Goal: Task Accomplishment & Management: Complete application form

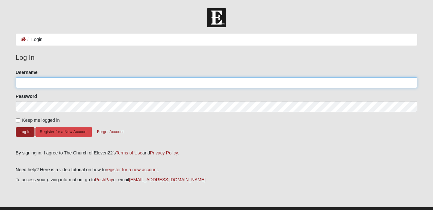
type input "annabell"
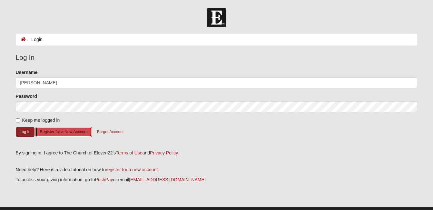
click at [64, 130] on button "Register for a New Account" at bounding box center [63, 132] width 56 height 10
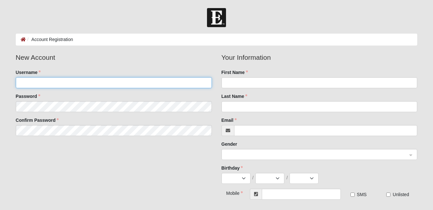
click at [50, 84] on input "Username" at bounding box center [114, 82] width 196 height 11
type input "[EMAIL_ADDRESS][DOMAIN_NAME]"
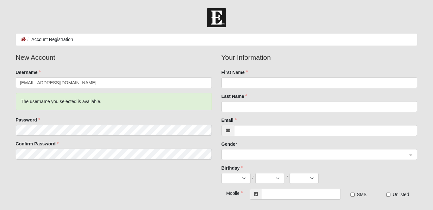
click at [136, 182] on div "New Account Username Dcmcatb@gmail.com The username you selected is available. …" at bounding box center [216, 142] width 411 height 181
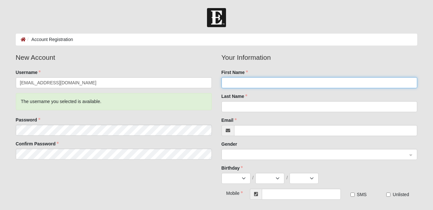
click at [274, 81] on input "First Name" at bounding box center [320, 82] width 196 height 11
type input "Melinda"
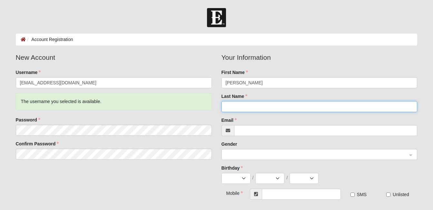
click at [232, 107] on input "Last Name" at bounding box center [320, 106] width 196 height 11
type input "Cline"
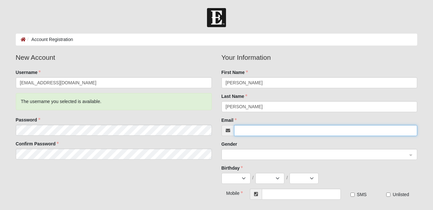
click at [247, 131] on input "Email" at bounding box center [325, 130] width 183 height 11
click at [243, 151] on span at bounding box center [317, 154] width 182 height 7
type input "[EMAIL_ADDRESS][DOMAIN_NAME]"
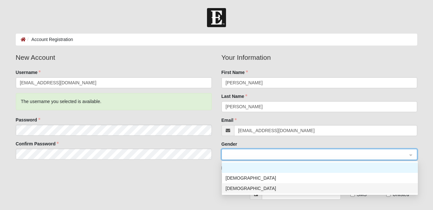
click at [232, 187] on div "[DEMOGRAPHIC_DATA]" at bounding box center [320, 187] width 188 height 7
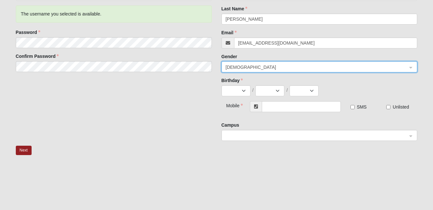
scroll to position [88, 0]
click at [244, 89] on select "Jan Feb Mar Apr May Jun Jul Aug Sep Oct Nov Dec" at bounding box center [236, 89] width 29 height 11
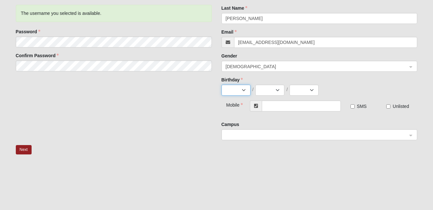
select select "8"
click at [222, 84] on select "Jan Feb Mar Apr May Jun Jul Aug Sep Oct Nov Dec" at bounding box center [236, 89] width 29 height 11
click at [278, 89] on select "1 2 3 4 5 6 7 8 9 10 11 12 13 14 15 16 17 18 19 20 21 22 23 24 25 26 27 28 29 3…" at bounding box center [269, 89] width 29 height 11
select select "6"
click at [255, 84] on select "1 2 3 4 5 6 7 8 9 10 11 12 13 14 15 16 17 18 19 20 21 22 23 24 25 26 27 28 29 3…" at bounding box center [269, 89] width 29 height 11
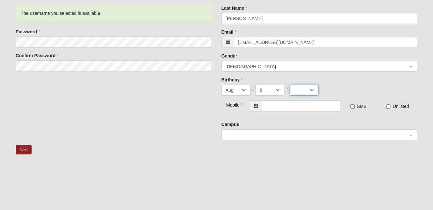
click at [312, 88] on select "2025 2024 2023 2022 2021 2020 2019 2018 2017 2016 2015 2014 2013 2012 2011 2010…" at bounding box center [304, 89] width 29 height 11
select select "1956"
click at [290, 84] on select "2025 2024 2023 2022 2021 2020 2019 2018 2017 2016 2015 2014 2013 2012 2011 2010…" at bounding box center [304, 89] width 29 height 11
click at [272, 104] on input "text" at bounding box center [301, 105] width 79 height 11
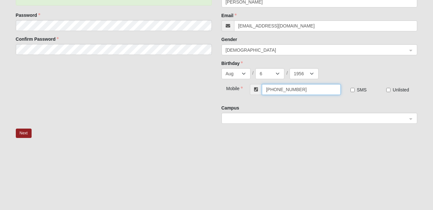
scroll to position [122, 0]
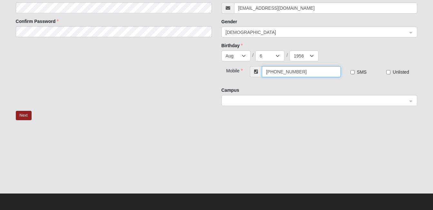
click at [410, 99] on div at bounding box center [319, 100] width 195 height 11
type input "[PHONE_NUMBER]"
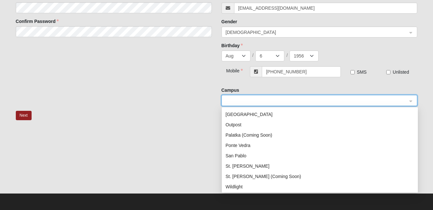
scroll to position [83, 0]
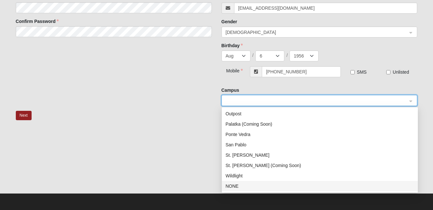
click at [230, 185] on div "NONE" at bounding box center [320, 185] width 188 height 7
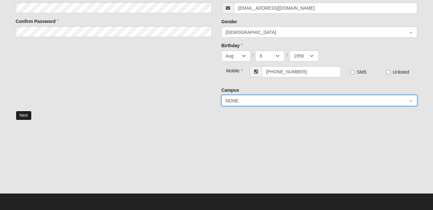
click at [23, 115] on button "Next" at bounding box center [24, 115] width 16 height 9
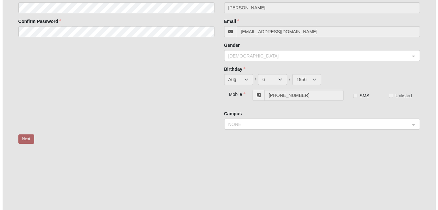
scroll to position [0, 0]
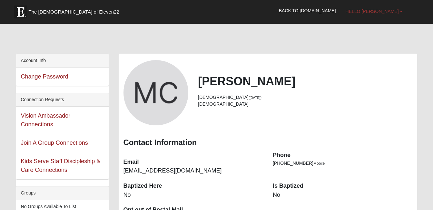
click at [403, 11] on link "Hello [PERSON_NAME]" at bounding box center [374, 11] width 67 height 16
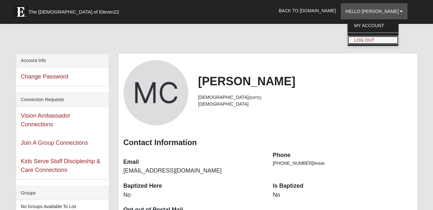
click at [387, 38] on link "Log Out" at bounding box center [373, 40] width 51 height 8
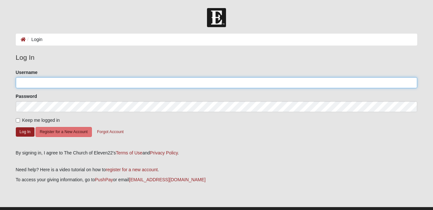
type input "[PERSON_NAME]"
